Goal: Use online tool/utility: Utilize a website feature to perform a specific function

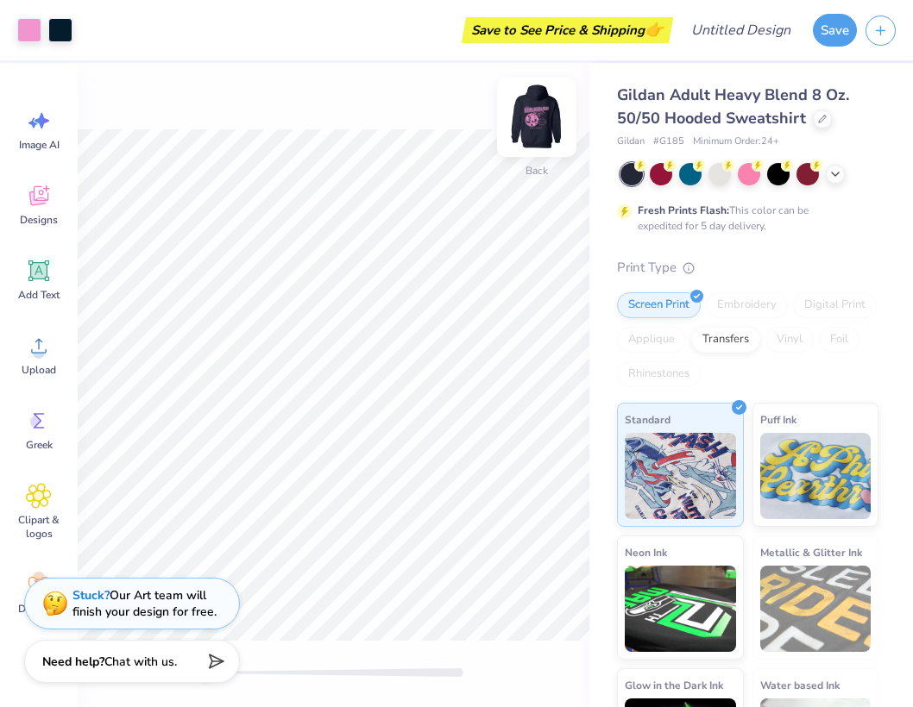
click at [529, 127] on img at bounding box center [536, 117] width 69 height 69
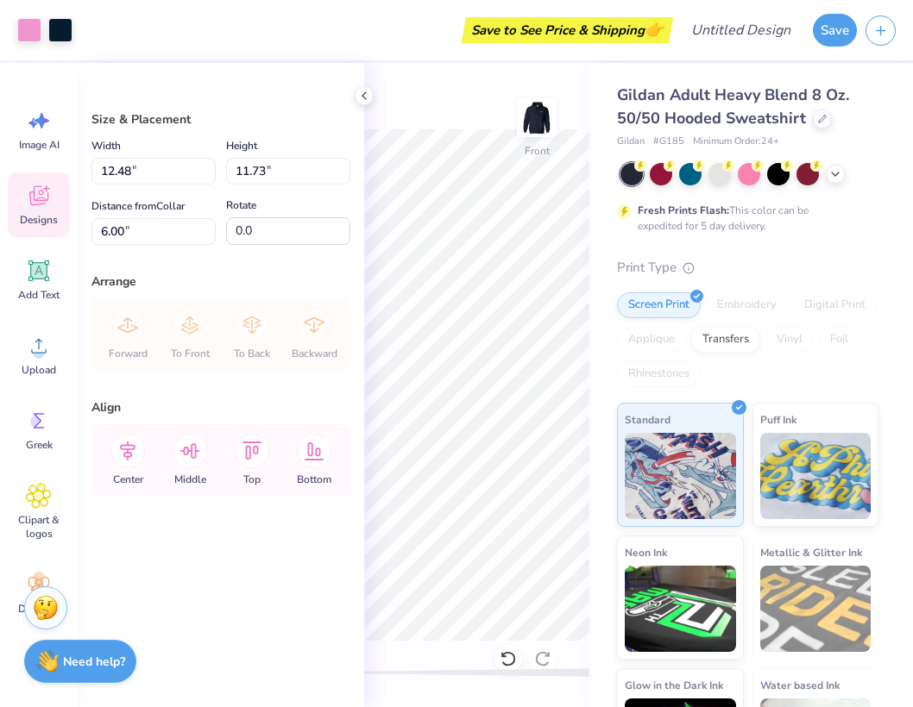
click at [33, 194] on icon at bounding box center [38, 199] width 16 height 14
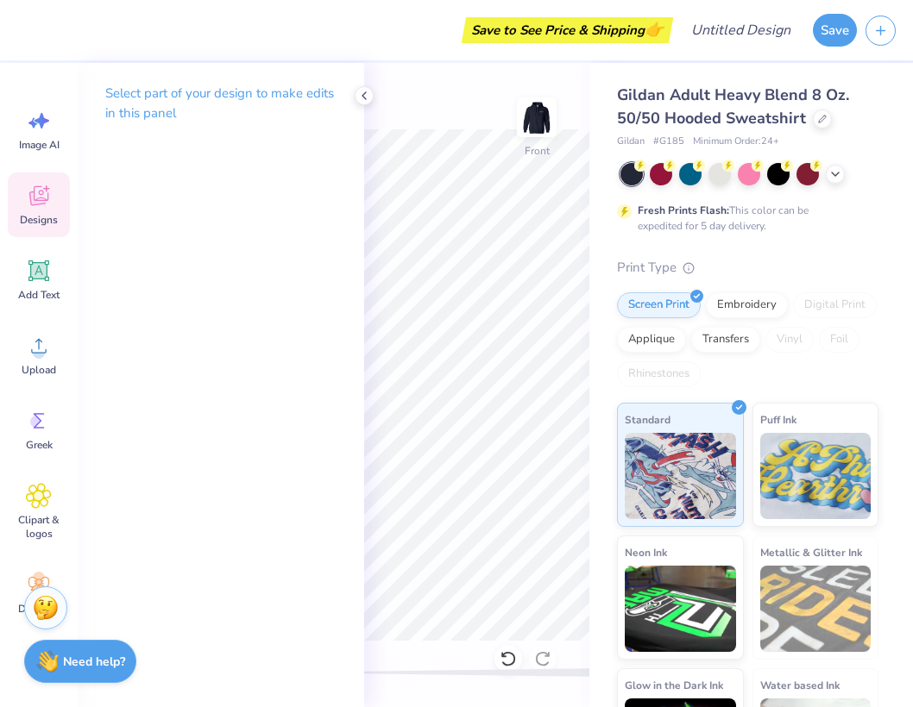
click at [34, 186] on icon at bounding box center [39, 196] width 26 height 26
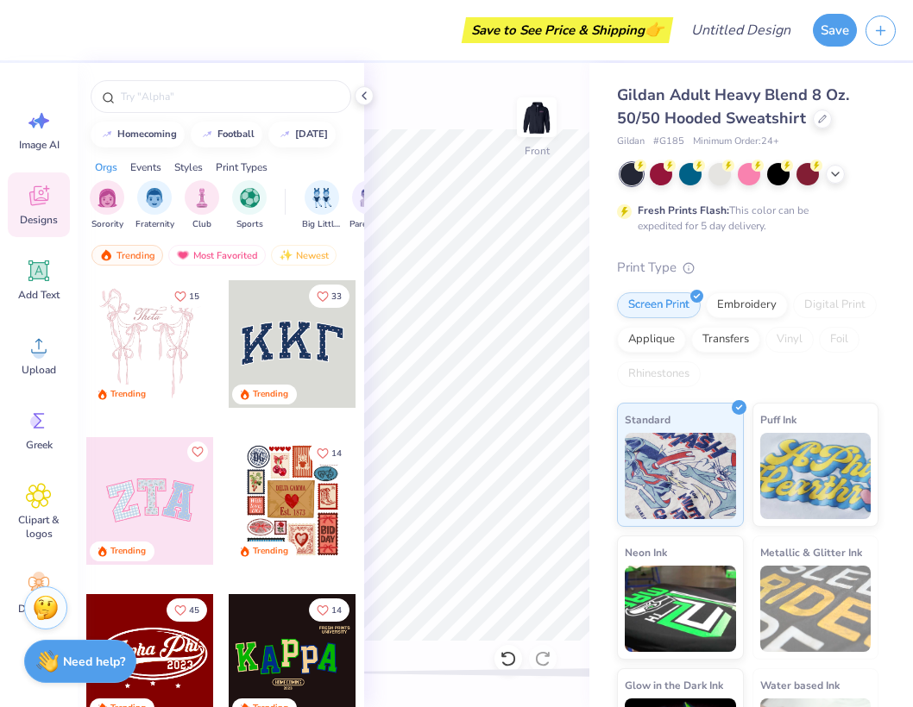
click at [309, 504] on div at bounding box center [293, 501] width 128 height 128
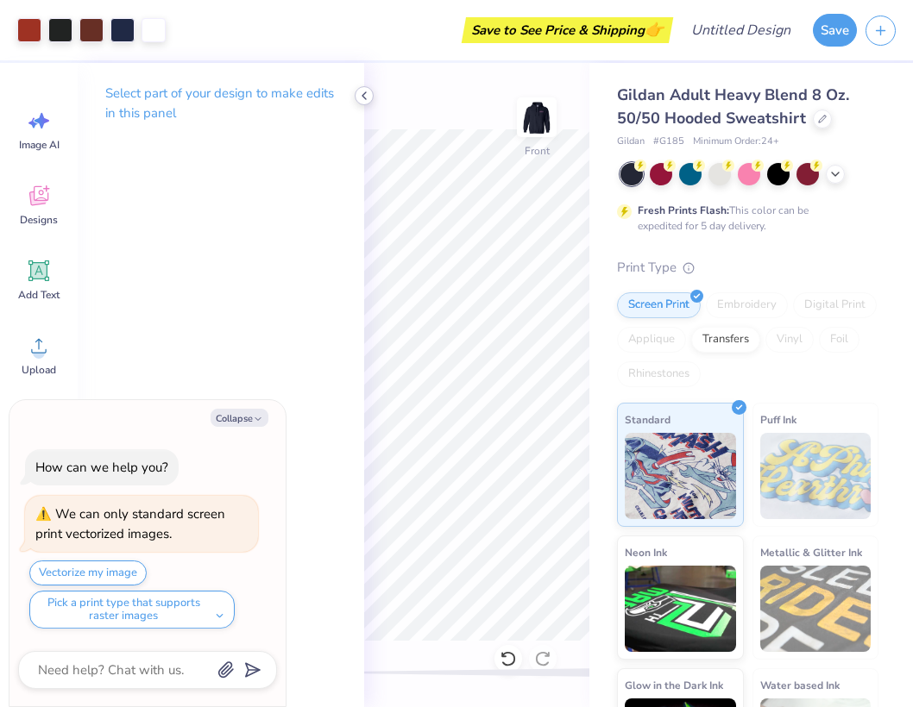
click at [361, 88] on div at bounding box center [364, 95] width 19 height 19
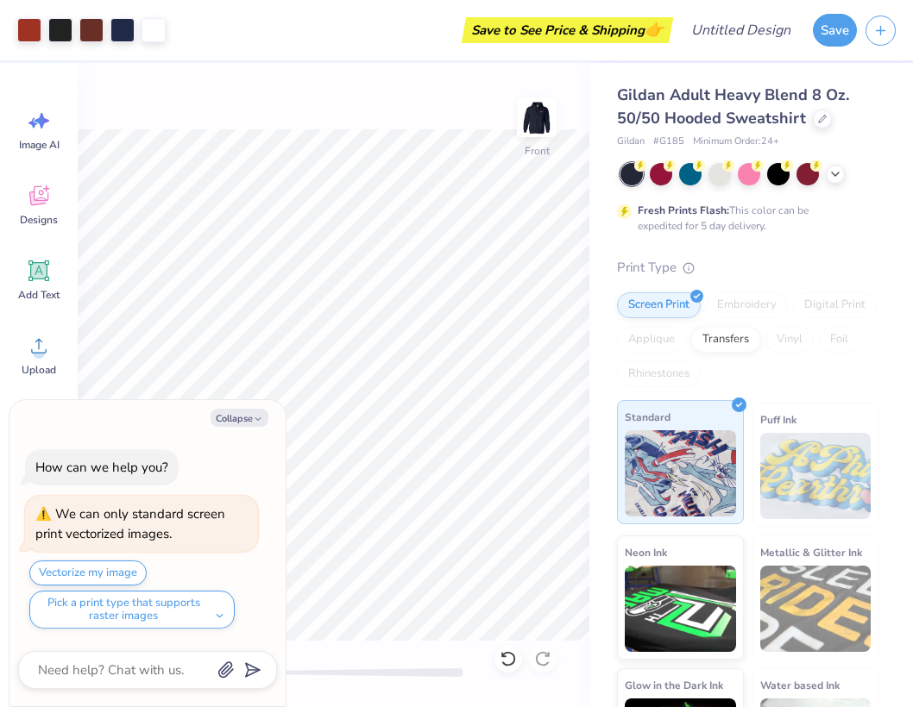
click at [684, 491] on img at bounding box center [680, 473] width 111 height 86
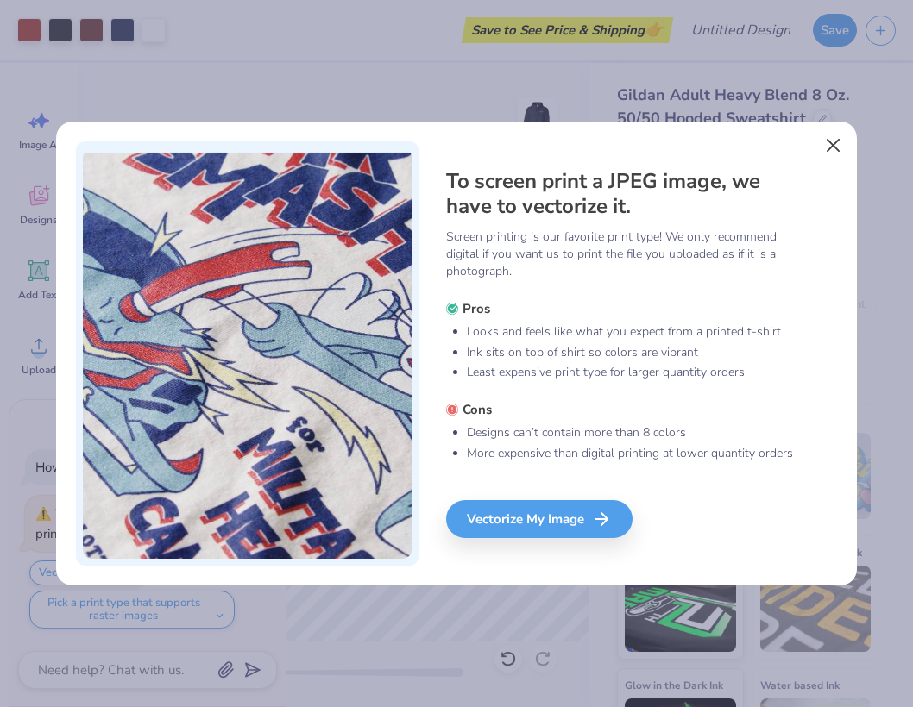
click at [820, 148] on button "Close" at bounding box center [833, 145] width 33 height 33
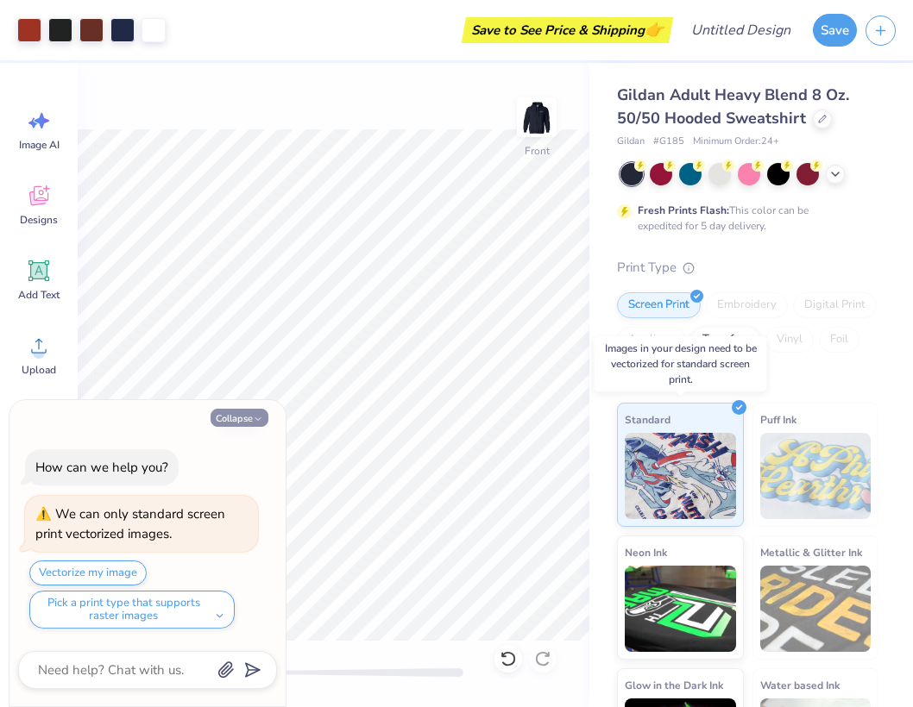
click at [249, 416] on button "Collapse" at bounding box center [239, 418] width 58 height 18
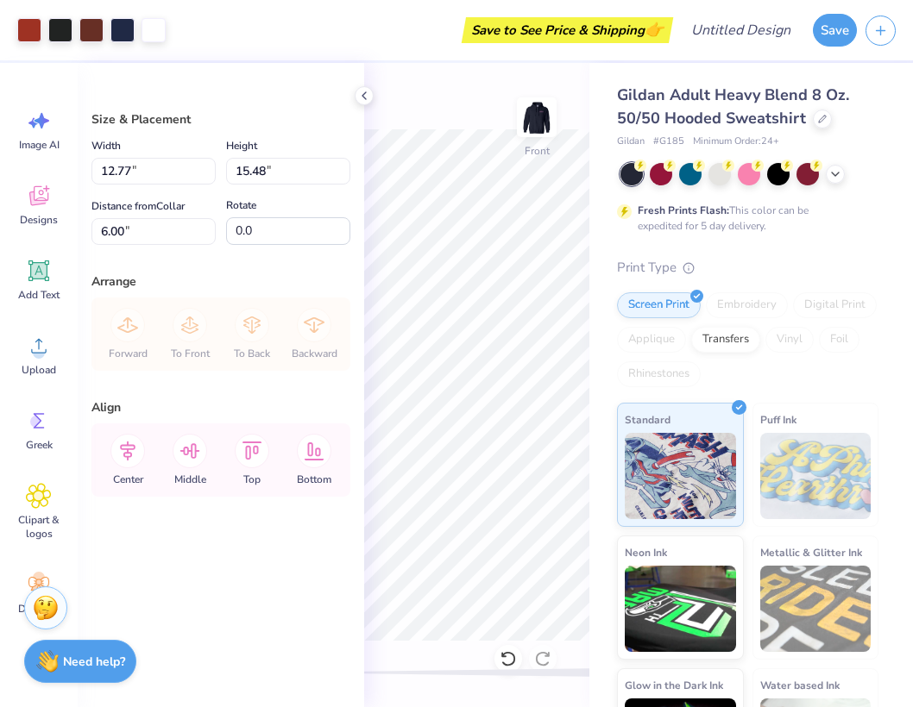
click at [613, 545] on div "Art colors Save to See Price & Shipping 👉 Design Title Save Image AI Designs Ad…" at bounding box center [456, 353] width 913 height 707
type textarea "x"
type input "6.54"
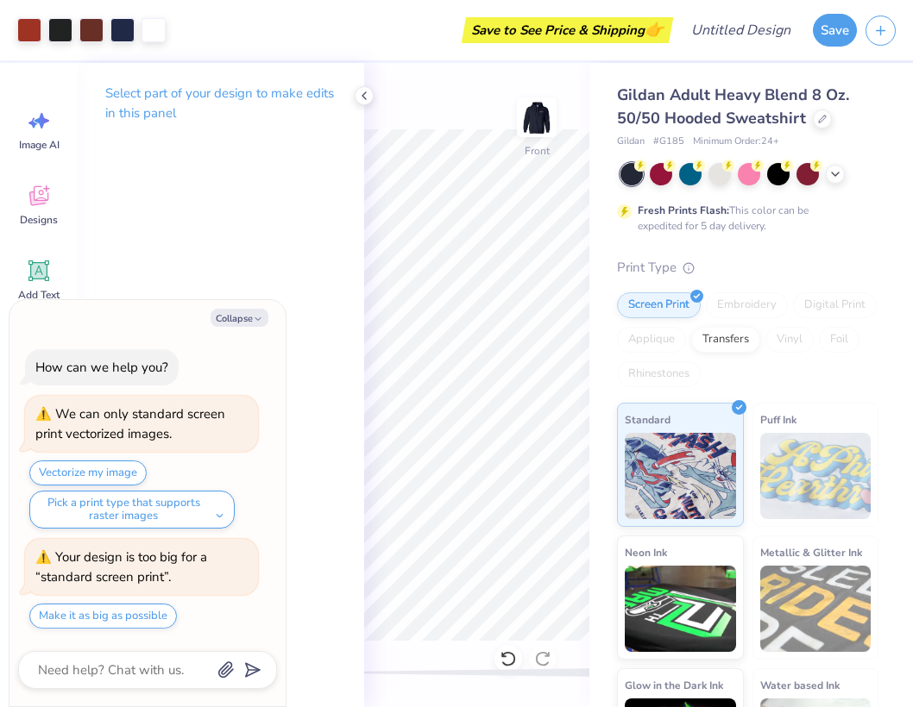
click at [120, 629] on div "How can we help you? We can only standard screen print vectorized images. Vecto…" at bounding box center [147, 490] width 259 height 308
click at [122, 617] on button "Make it as big as possible" at bounding box center [103, 616] width 148 height 25
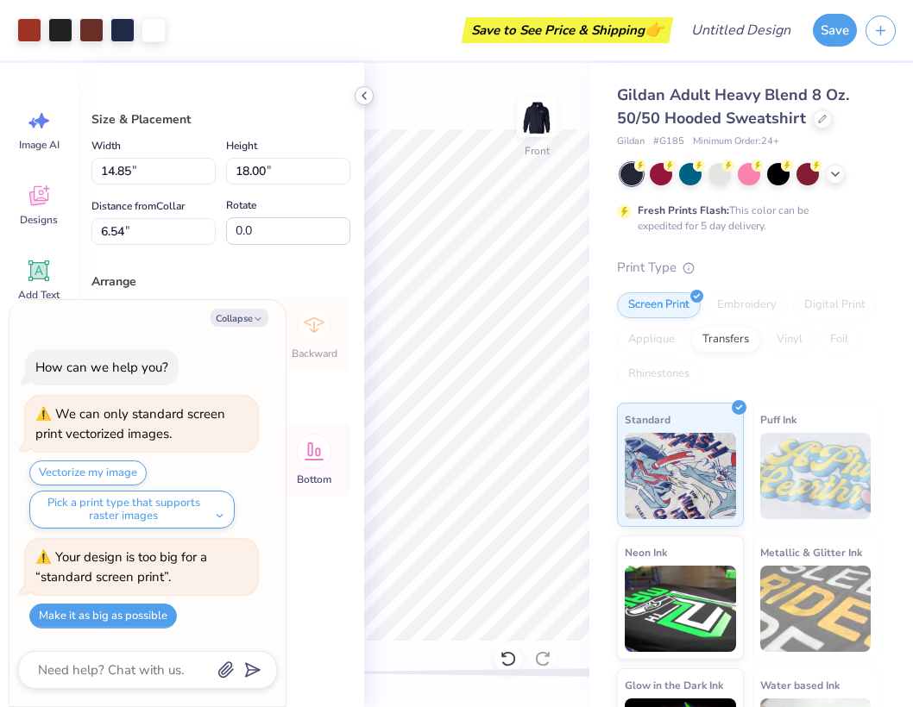
click at [363, 99] on icon at bounding box center [364, 96] width 14 height 14
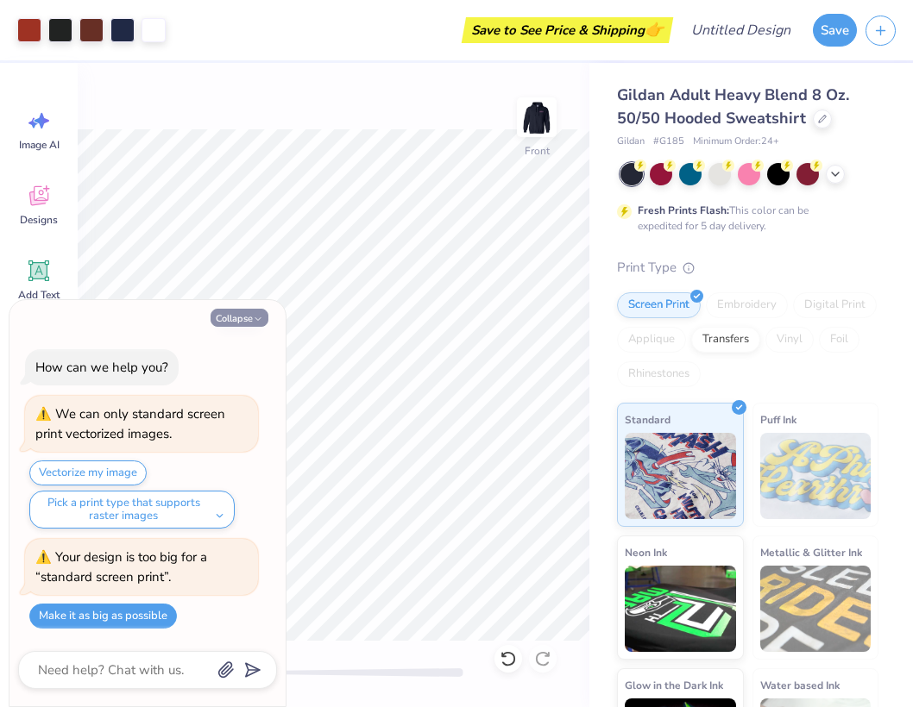
click at [239, 324] on button "Collapse" at bounding box center [239, 318] width 58 height 18
type textarea "x"
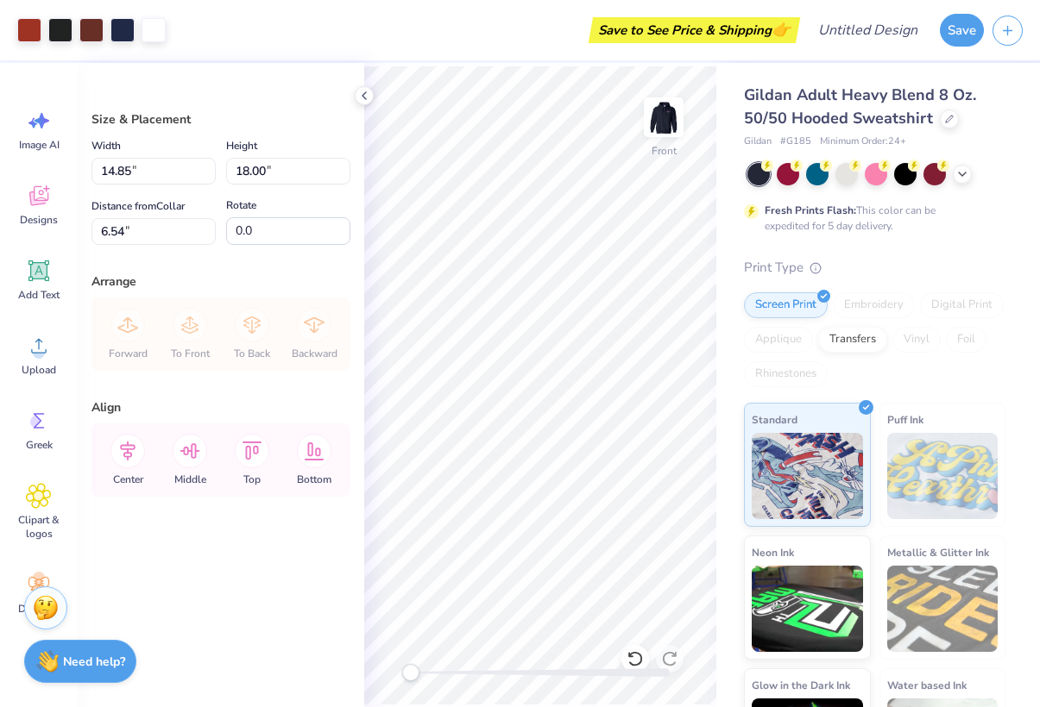
type input "14.20"
type input "17.22"
